Goal: Task Accomplishment & Management: Use online tool/utility

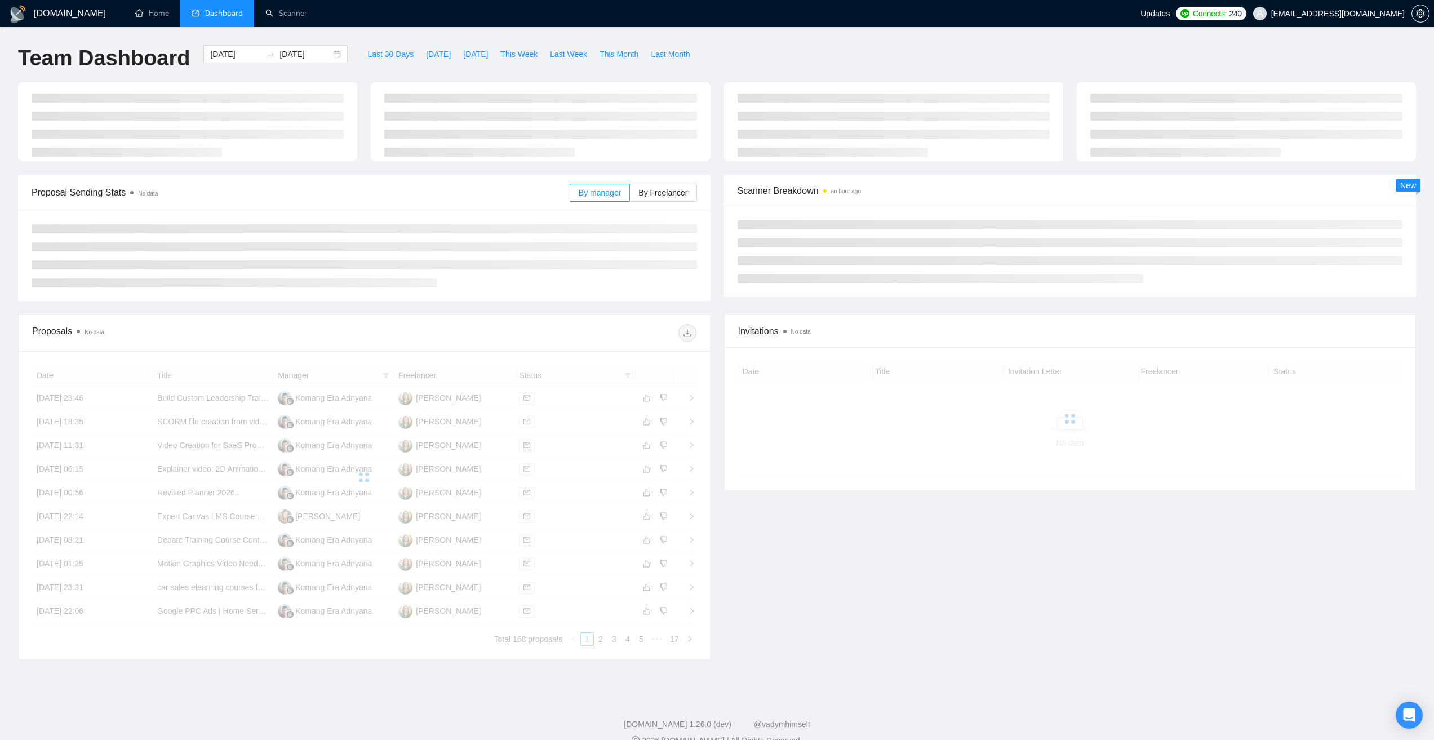
click at [1336, 14] on span "[EMAIL_ADDRESS][DOMAIN_NAME]" at bounding box center [1338, 14] width 134 height 0
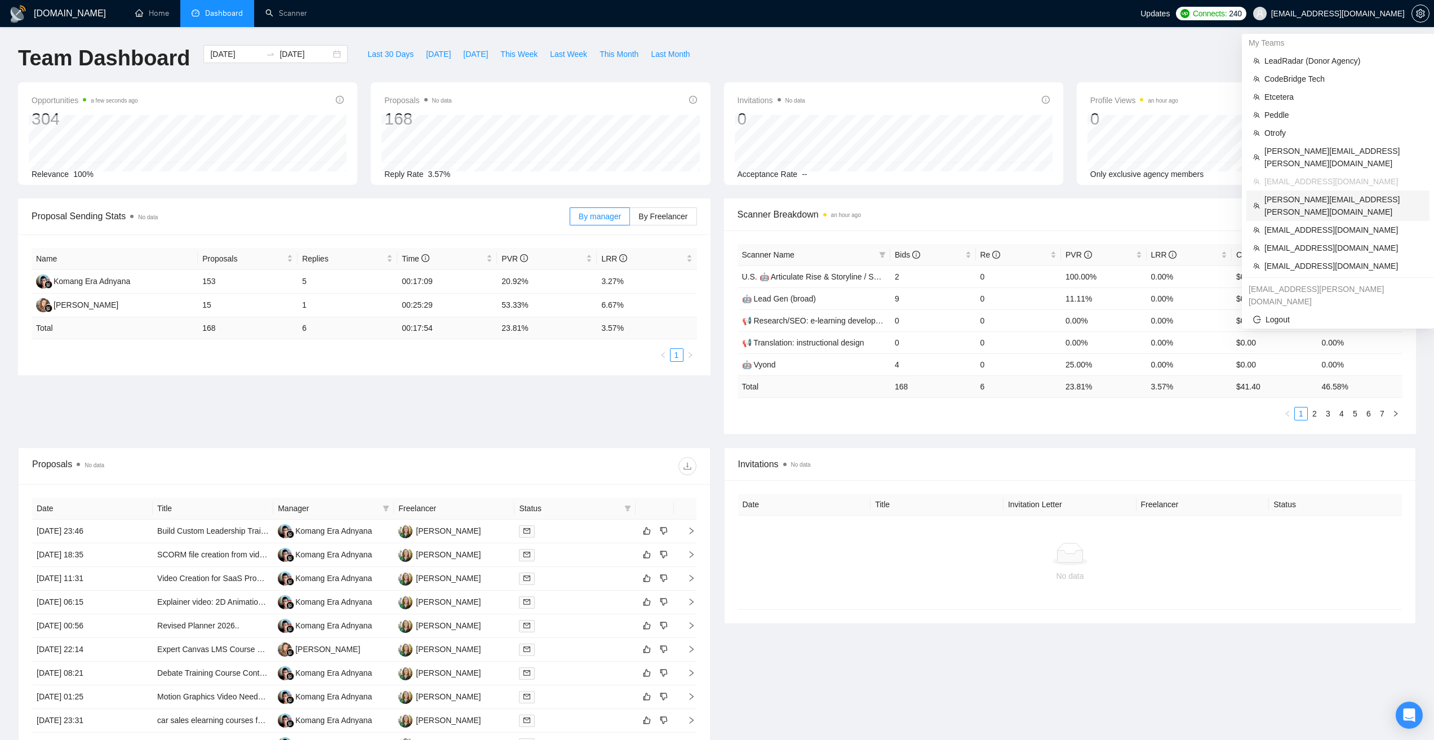
click at [1299, 193] on span "hardik.shah@theglobalaccounting.com" at bounding box center [1343, 205] width 158 height 25
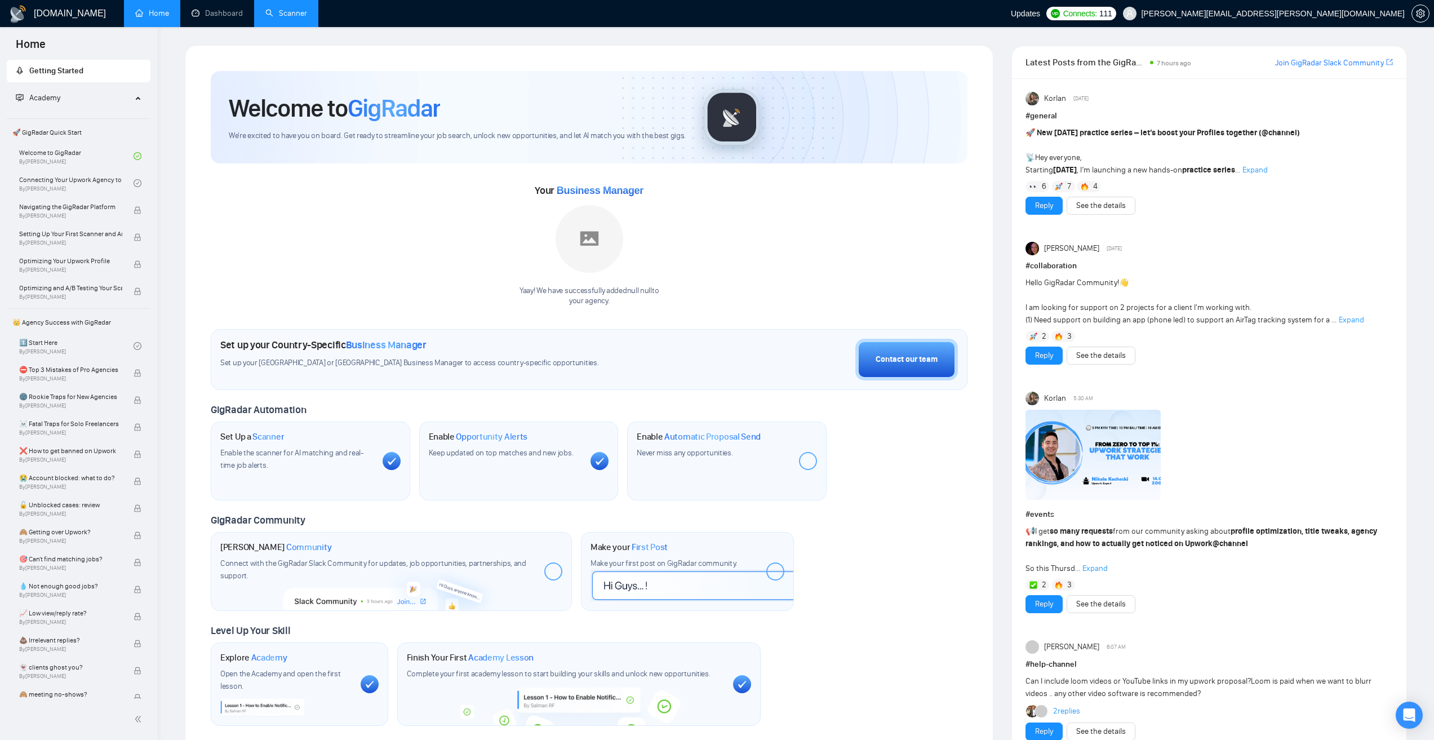
click at [306, 15] on link "Scanner" at bounding box center [286, 13] width 42 height 10
